Goal: Task Accomplishment & Management: Manage account settings

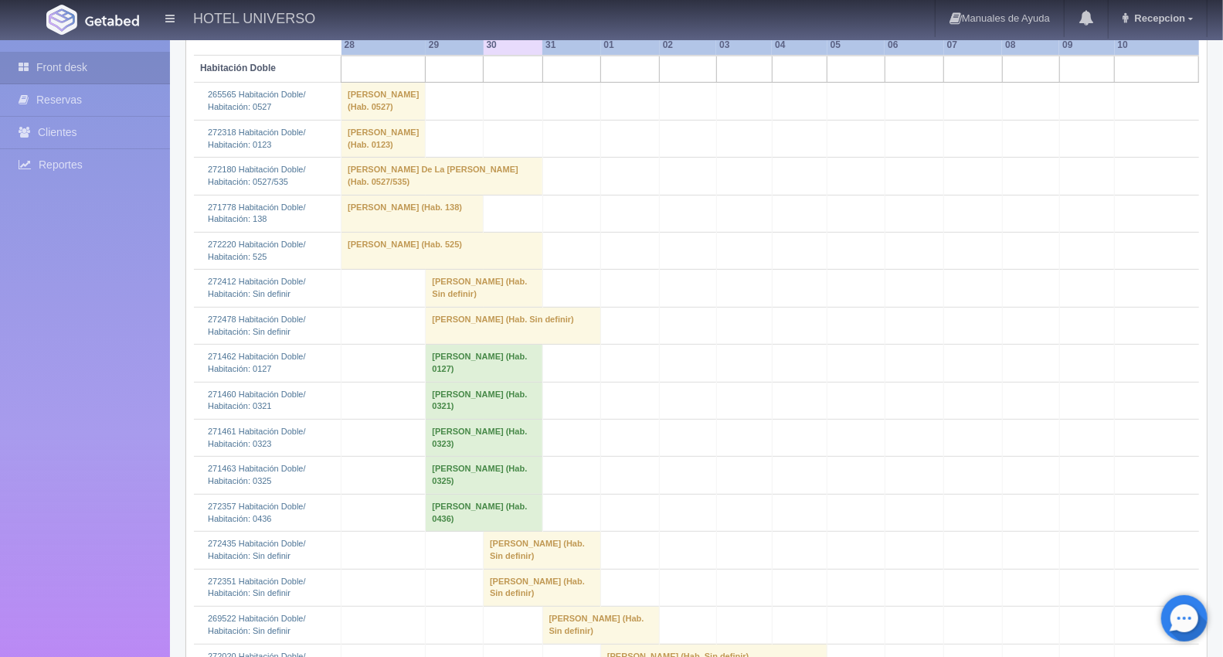
scroll to position [343, 0]
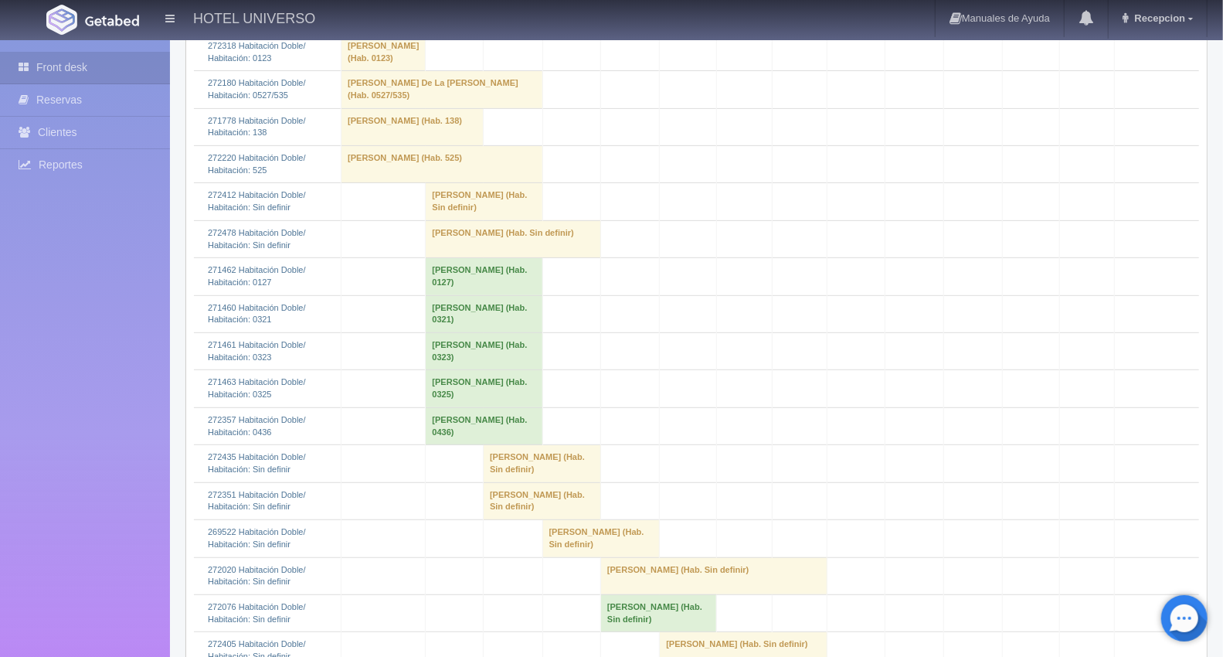
click at [452, 257] on td "[PERSON_NAME] (Hab. Sin definir)" at bounding box center [513, 238] width 175 height 37
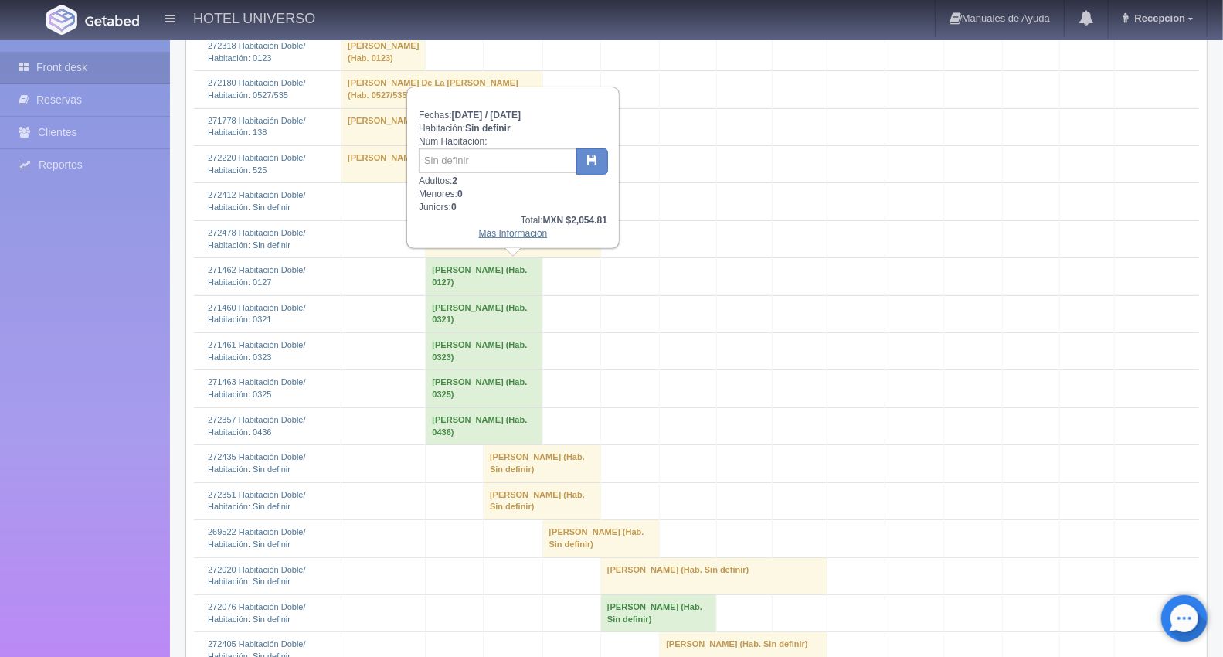
click at [506, 236] on link "Más Información" at bounding box center [513, 233] width 69 height 11
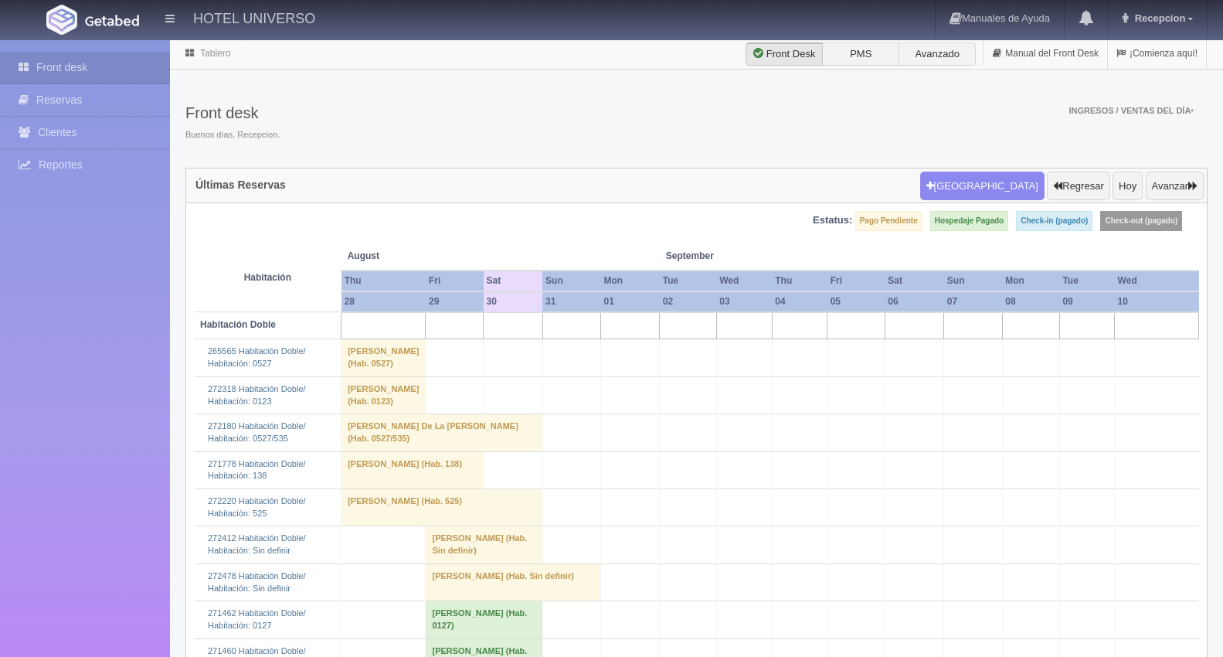
scroll to position [343, 0]
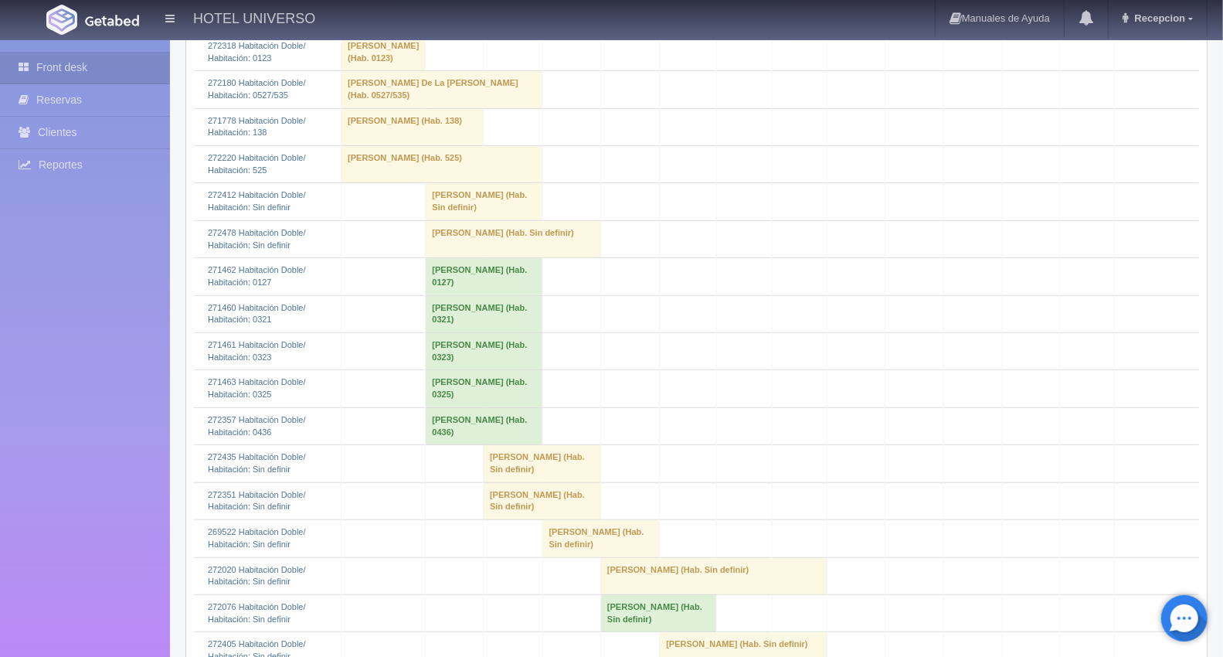
click at [453, 257] on td "[PERSON_NAME] (Hab. Sin definir)" at bounding box center [513, 238] width 175 height 37
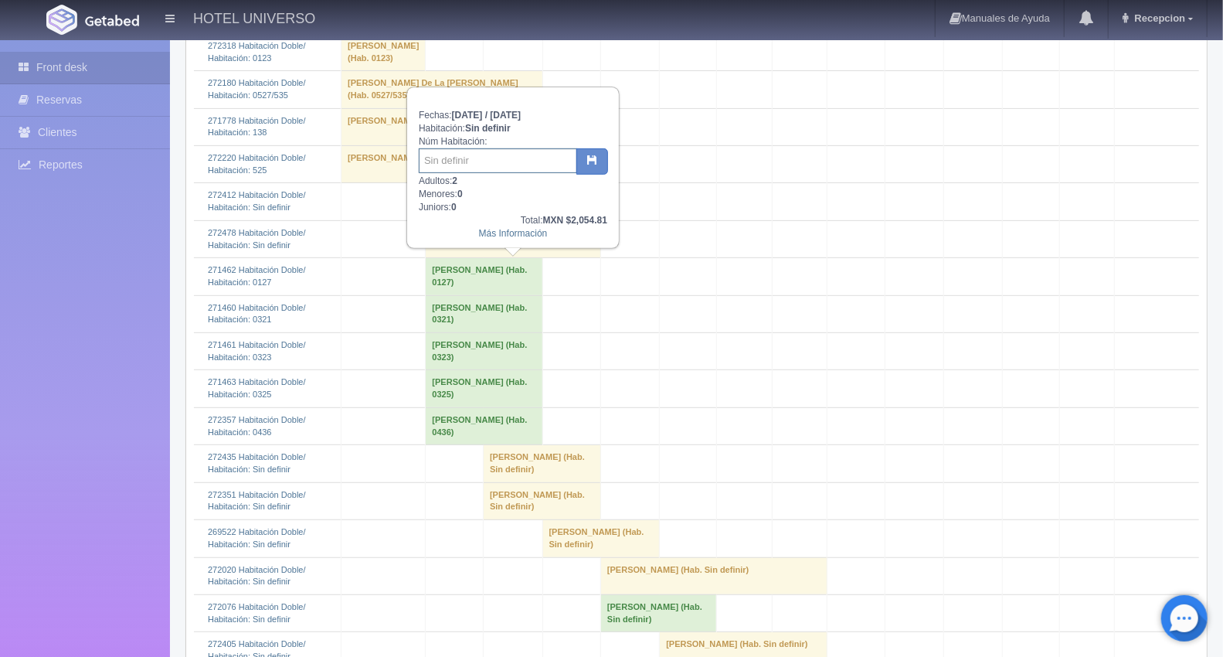
click at [482, 158] on input "text" at bounding box center [498, 160] width 158 height 25
type input "227"
click at [589, 157] on icon "button" at bounding box center [592, 159] width 10 height 10
